Goal: Information Seeking & Learning: Learn about a topic

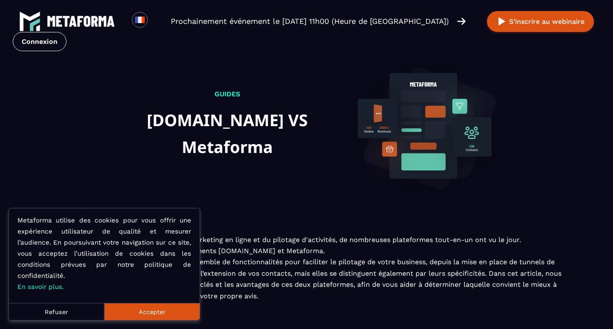
scroll to position [57, 0]
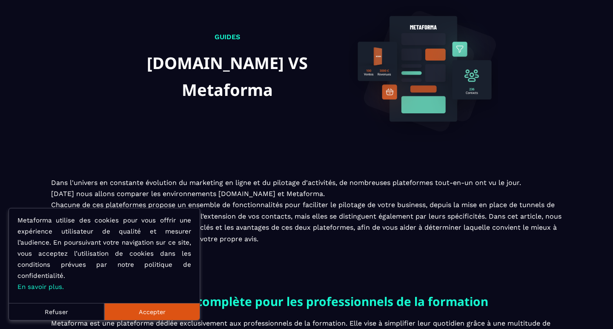
click at [160, 311] on button "Accepter" at bounding box center [151, 311] width 95 height 17
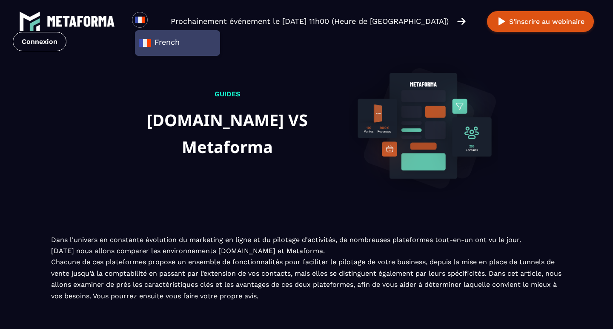
click at [99, 18] on img at bounding box center [81, 21] width 68 height 11
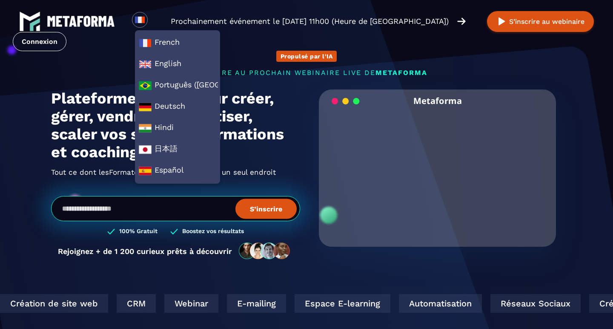
click at [9, 215] on section "Propulsé par l'IA s'inscrire au prochain webinaire live de METAFORMA Prochainem…" at bounding box center [306, 273] width 613 height 546
click at [175, 40] on span "French" at bounding box center [177, 43] width 77 height 13
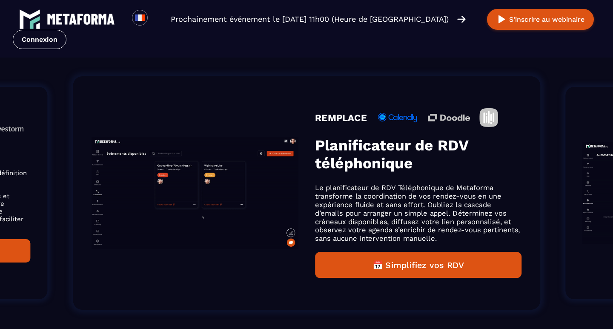
scroll to position [567, 0]
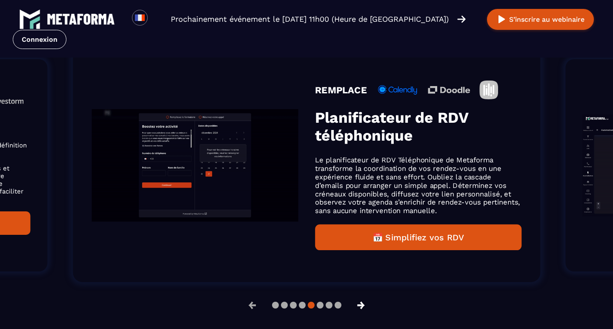
click at [362, 308] on button "→" at bounding box center [361, 305] width 22 height 20
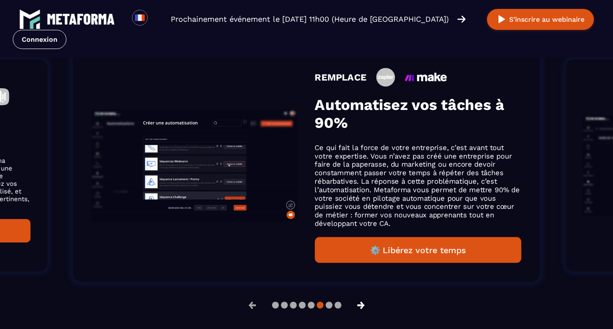
click at [362, 308] on button "→" at bounding box center [361, 305] width 22 height 20
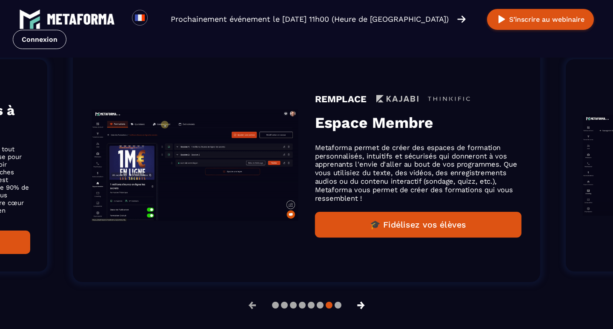
click at [362, 308] on button "→" at bounding box center [361, 305] width 22 height 20
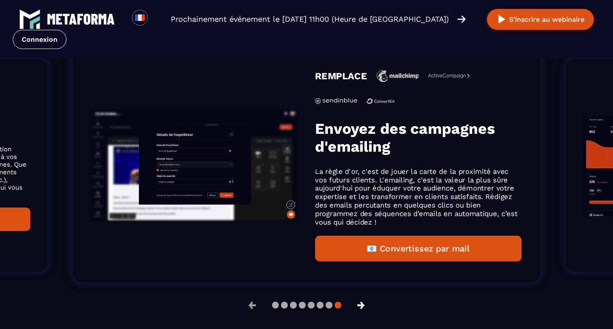
click at [362, 308] on button "→" at bounding box center [361, 305] width 22 height 20
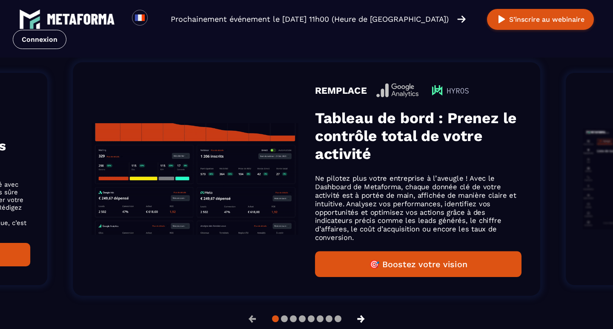
click at [362, 308] on li "REMPLACE Tableau de bord : Prenez le contrôle total de votre activité Ne pilote…" at bounding box center [306, 179] width 518 height 285
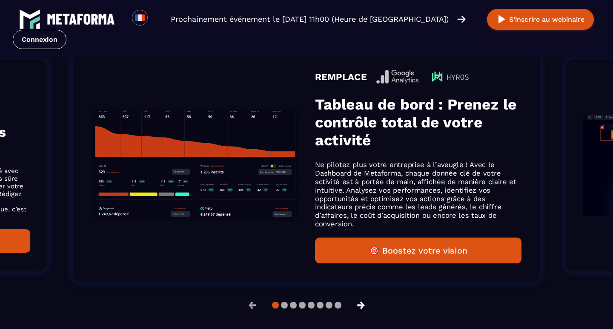
click at [364, 311] on button "→" at bounding box center [361, 305] width 22 height 20
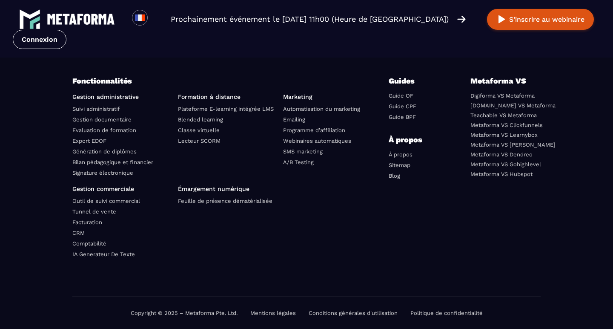
scroll to position [3020, 0]
